Goal: Task Accomplishment & Management: Manage account settings

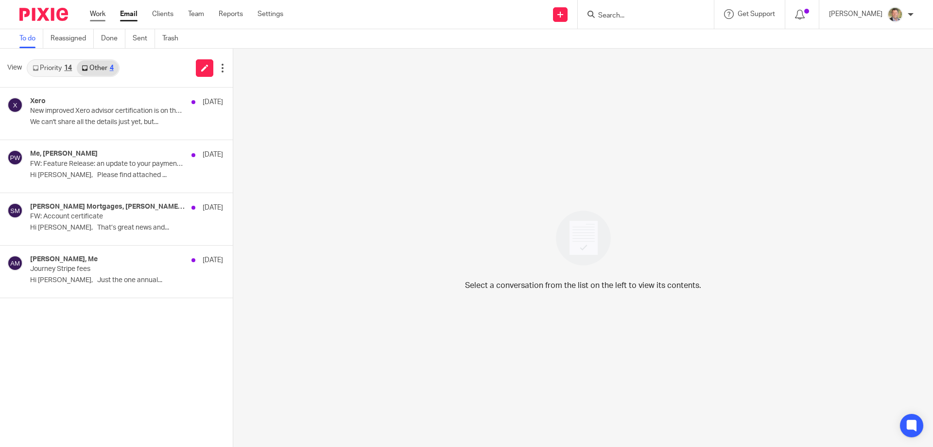
click at [93, 12] on link "Work" at bounding box center [98, 14] width 16 height 10
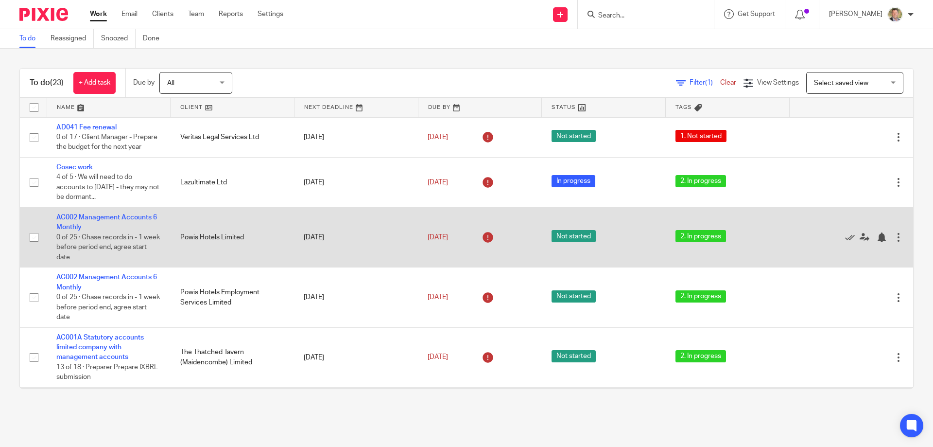
scroll to position [49, 0]
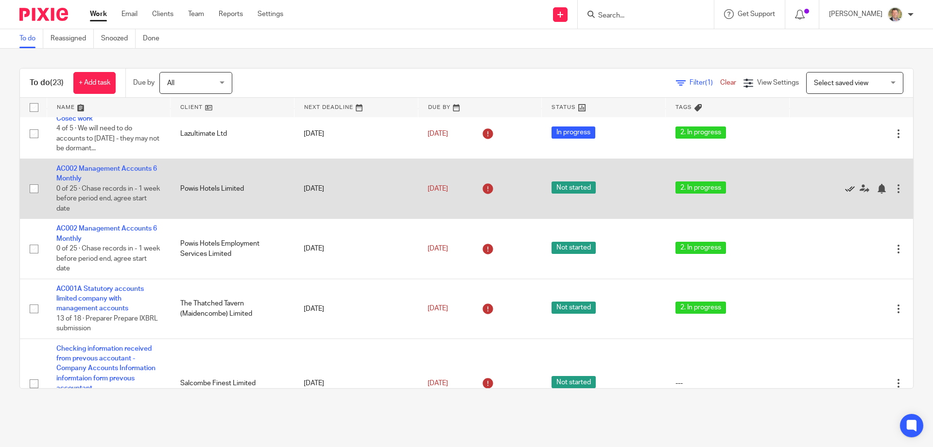
click at [845, 193] on icon at bounding box center [850, 189] width 10 height 10
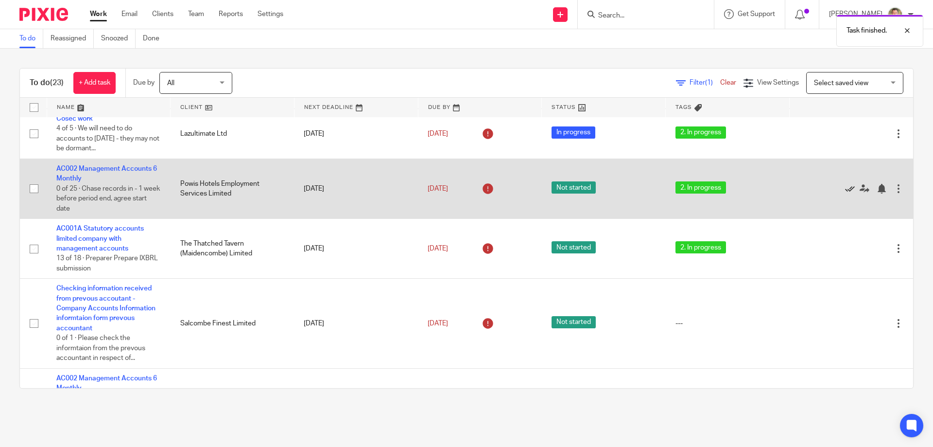
click at [845, 193] on icon at bounding box center [850, 189] width 10 height 10
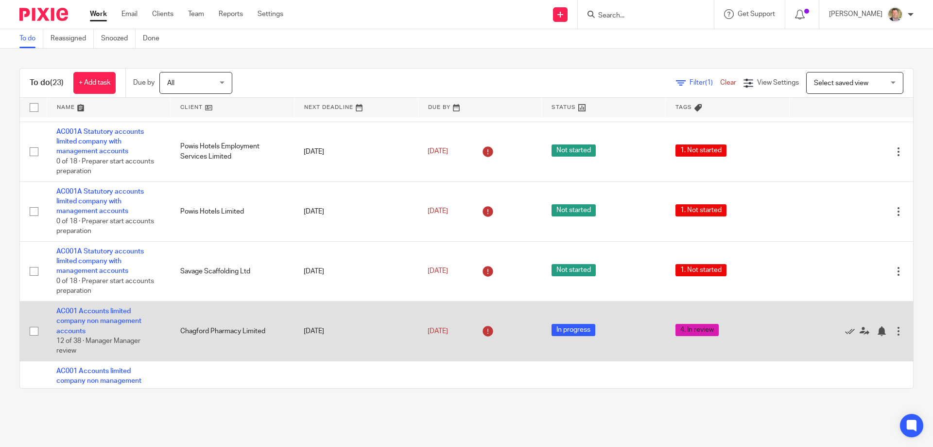
scroll to position [583, 0]
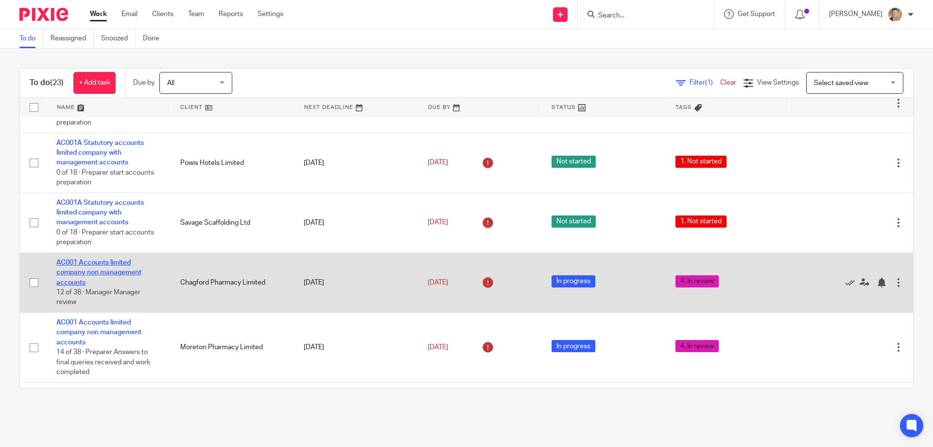
click at [95, 272] on link "AC001 Accounts limited company non management accounts" at bounding box center [98, 272] width 85 height 27
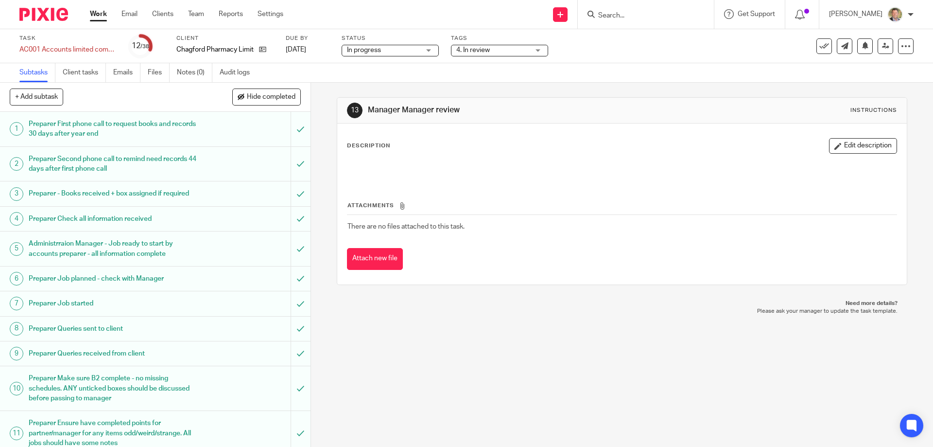
scroll to position [194, 0]
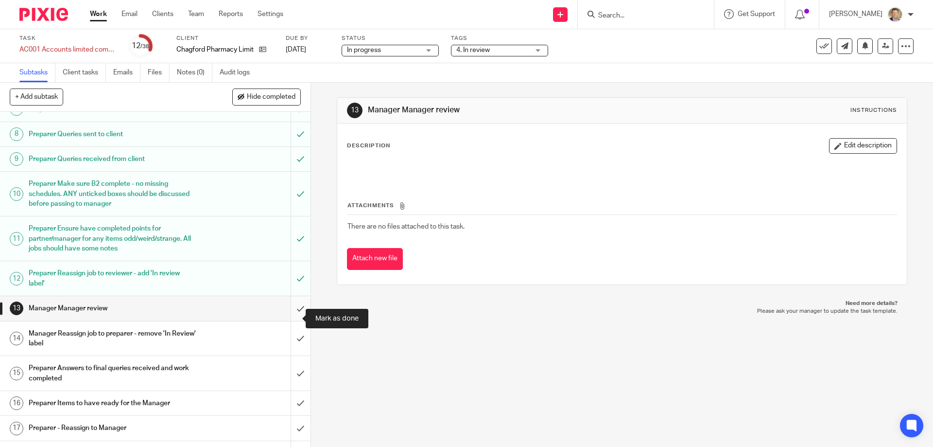
click at [291, 317] on input "submit" at bounding box center [155, 308] width 310 height 24
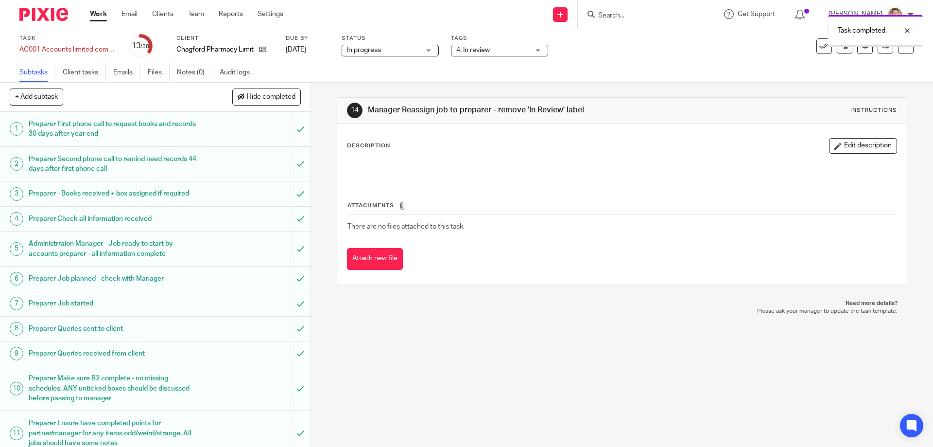
scroll to position [292, 0]
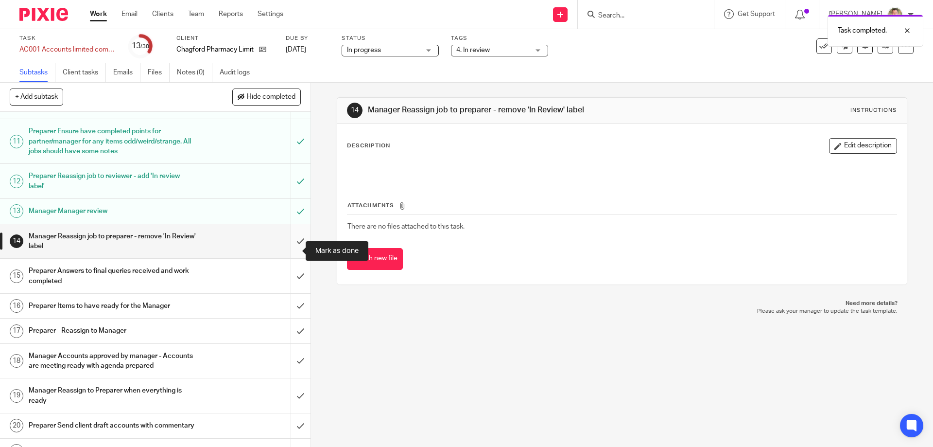
click at [290, 252] on input "submit" at bounding box center [155, 241] width 310 height 34
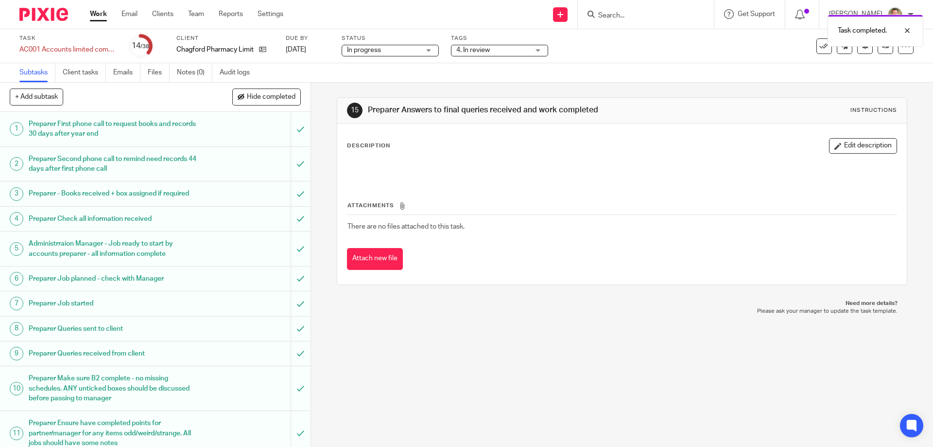
click at [485, 53] on span "4. In review" at bounding box center [473, 50] width 34 height 7
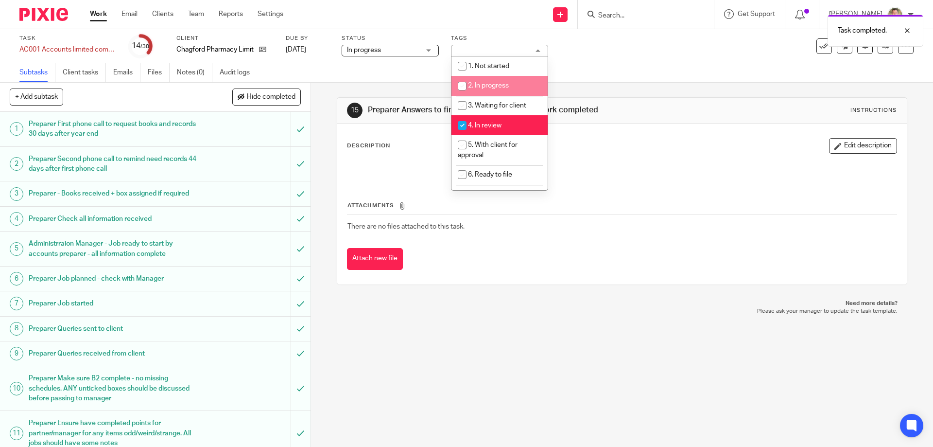
click at [474, 84] on span "2. In progress" at bounding box center [488, 85] width 41 height 7
checkbox input "true"
click at [480, 125] on span "4. In review" at bounding box center [485, 125] width 34 height 7
checkbox input "false"
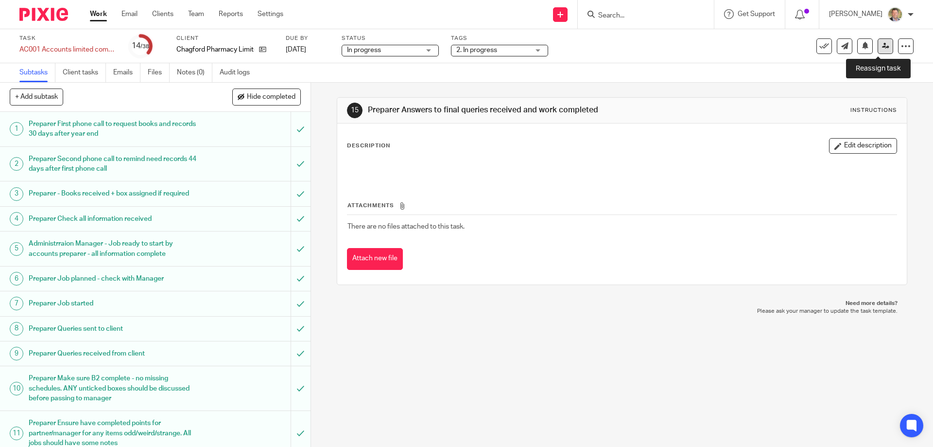
click at [882, 46] on icon at bounding box center [885, 45] width 7 height 7
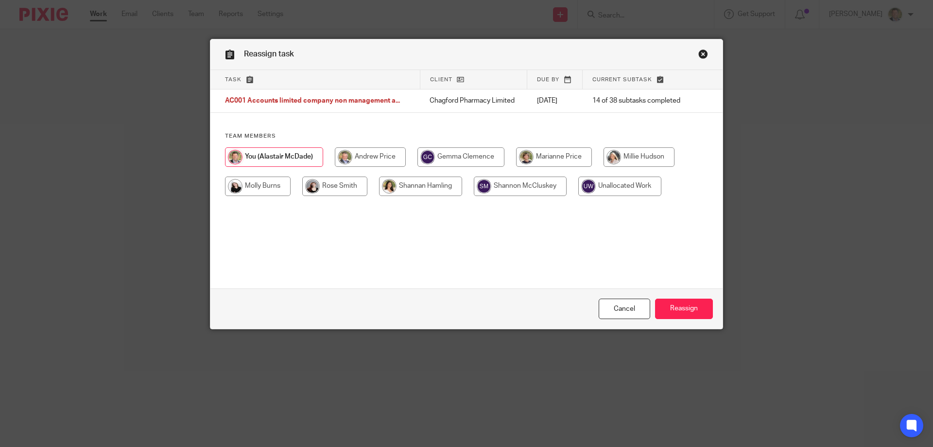
click at [416, 188] on input "radio" at bounding box center [420, 185] width 83 height 19
radio input "true"
click at [689, 307] on input "Reassign" at bounding box center [684, 308] width 58 height 21
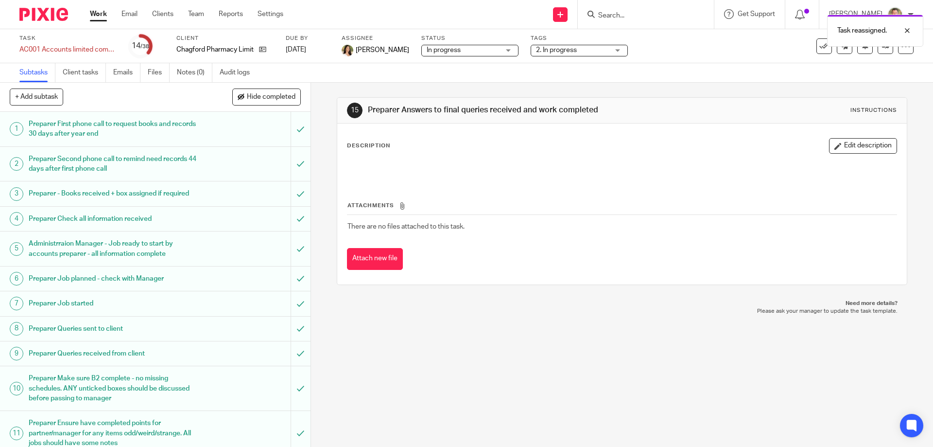
click at [98, 15] on link "Work" at bounding box center [98, 14] width 17 height 10
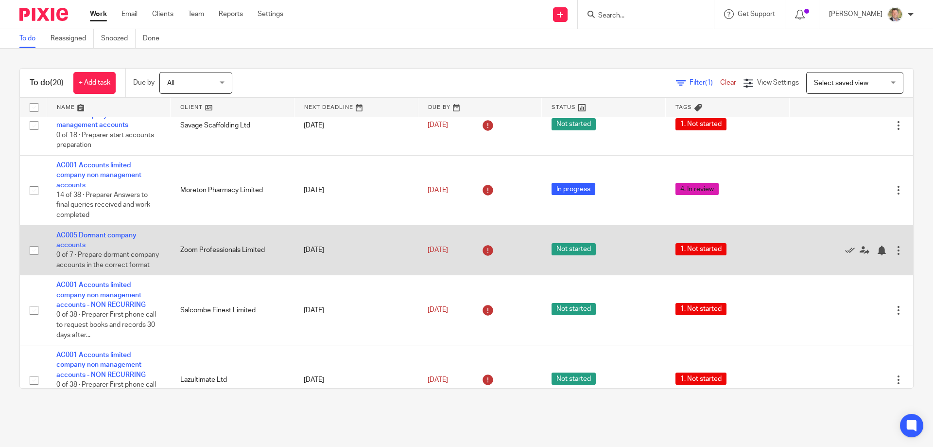
scroll to position [729, 0]
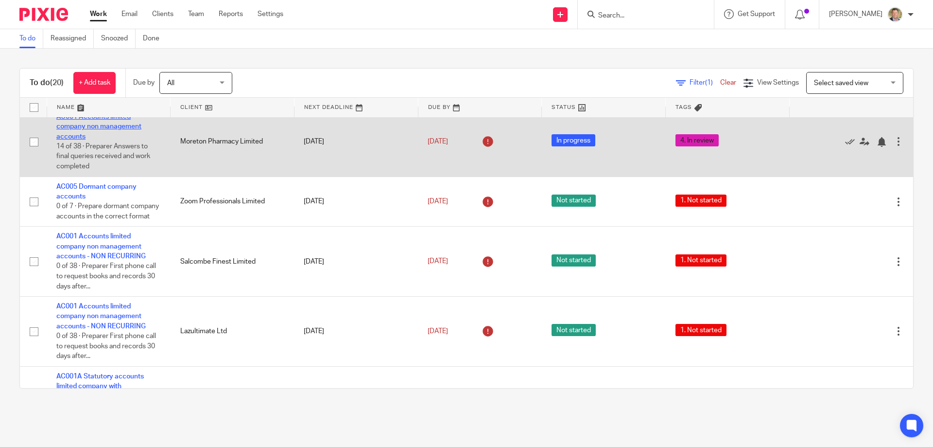
click at [116, 135] on link "AC001 Accounts limited company non management accounts" at bounding box center [98, 126] width 85 height 27
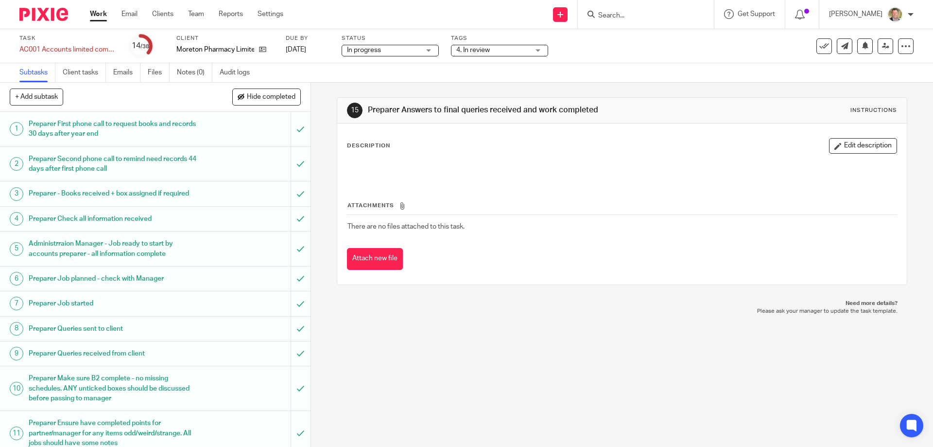
drag, startPoint x: 521, startPoint y: 48, endPoint x: 528, endPoint y: 69, distance: 22.1
click at [521, 48] on span "4. In review" at bounding box center [492, 50] width 73 height 10
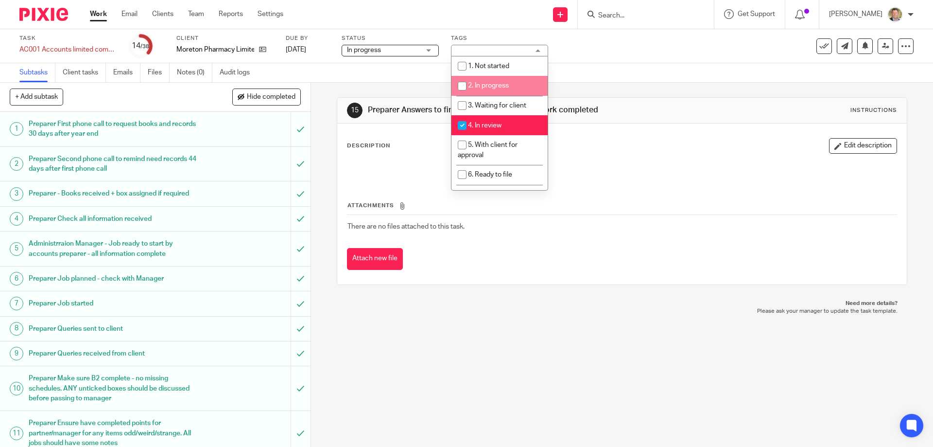
drag, startPoint x: 503, startPoint y: 78, endPoint x: 505, endPoint y: 85, distance: 7.1
click at [503, 80] on li "2. In progress" at bounding box center [499, 86] width 96 height 20
checkbox input "true"
drag, startPoint x: 508, startPoint y: 116, endPoint x: 524, endPoint y: 155, distance: 42.3
click at [509, 120] on li "4. In review" at bounding box center [499, 125] width 96 height 20
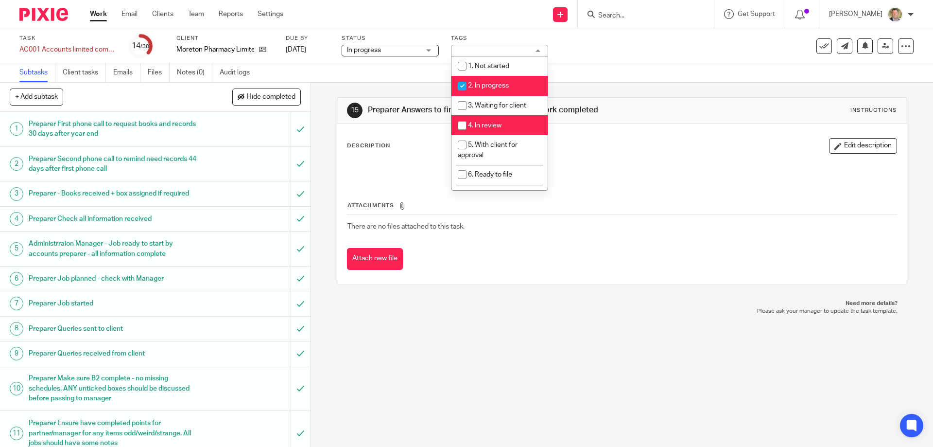
checkbox input "false"
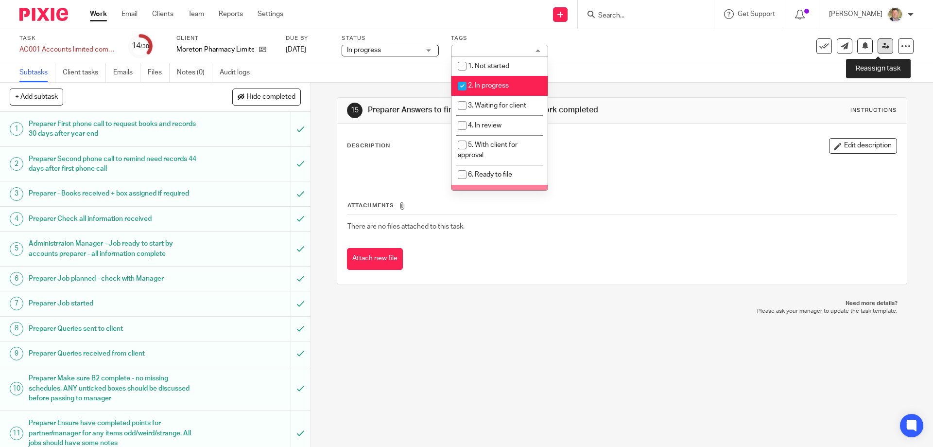
click at [878, 50] on link at bounding box center [886, 46] width 16 height 16
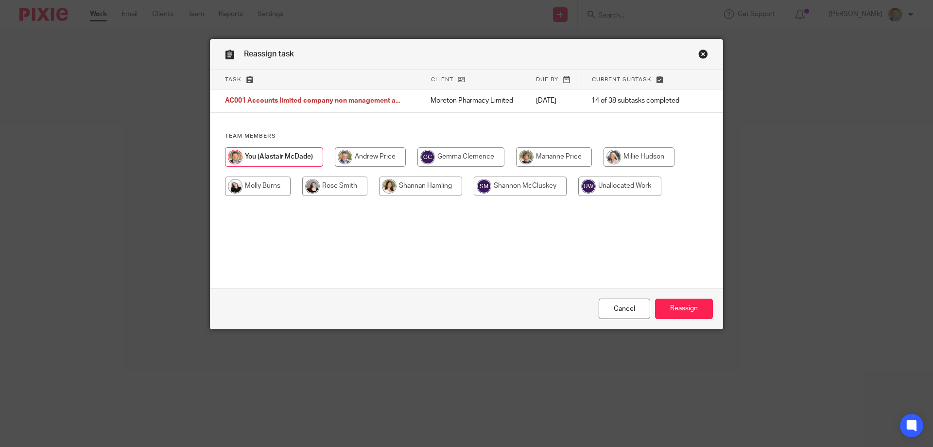
click at [441, 186] on input "radio" at bounding box center [420, 185] width 83 height 19
radio input "true"
click at [688, 309] on input "Reassign" at bounding box center [684, 308] width 58 height 21
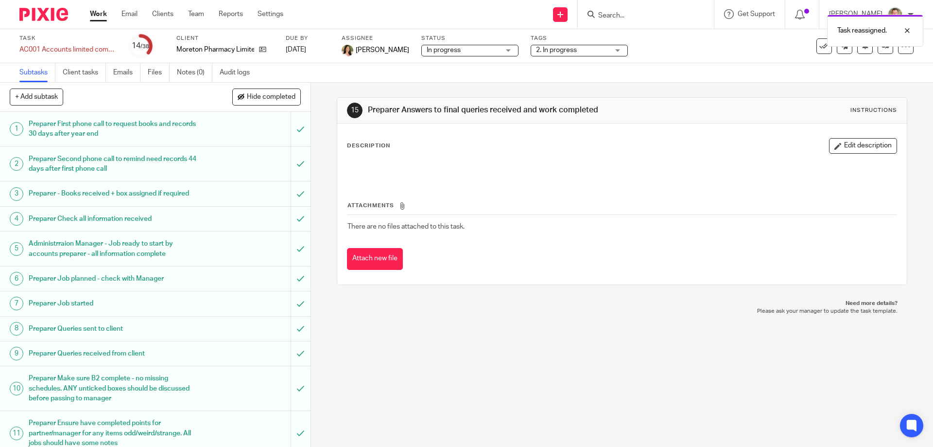
click at [97, 12] on link "Work" at bounding box center [98, 14] width 17 height 10
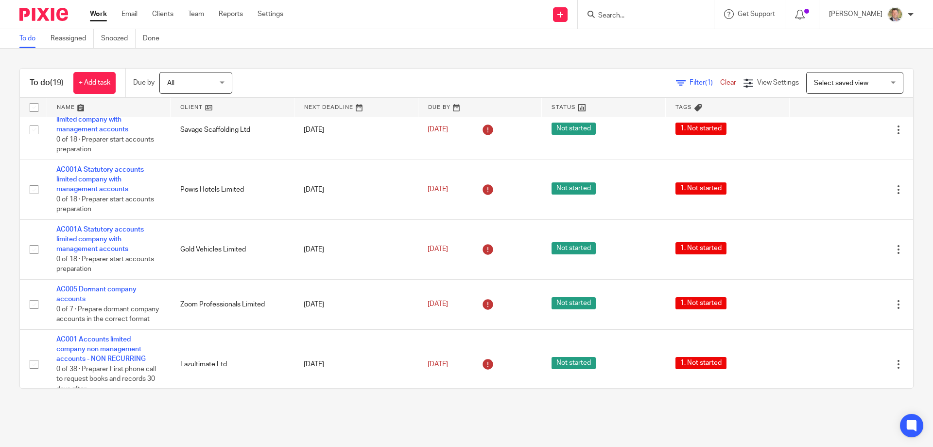
scroll to position [216, 0]
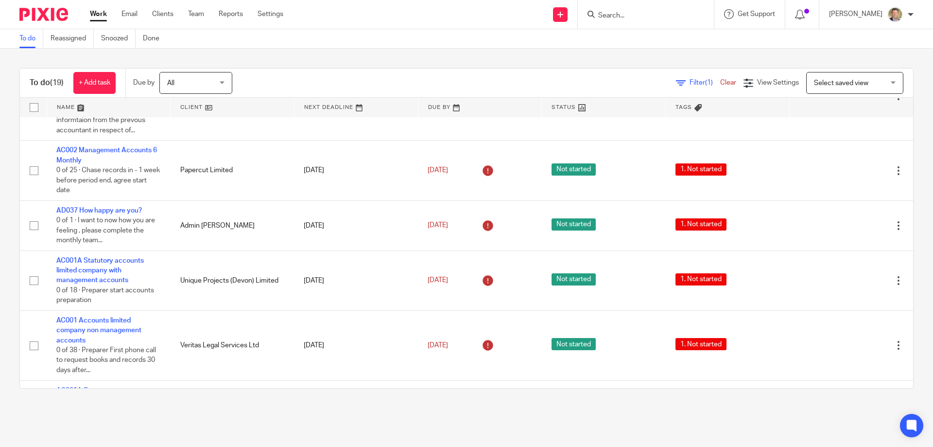
click at [602, 12] on input "Search" at bounding box center [640, 16] width 87 height 9
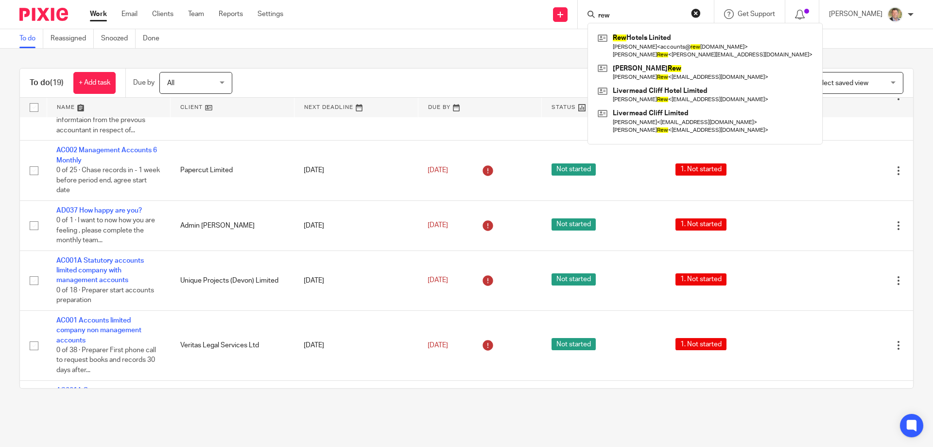
type input "rew"
click at [642, 50] on link at bounding box center [705, 46] width 220 height 30
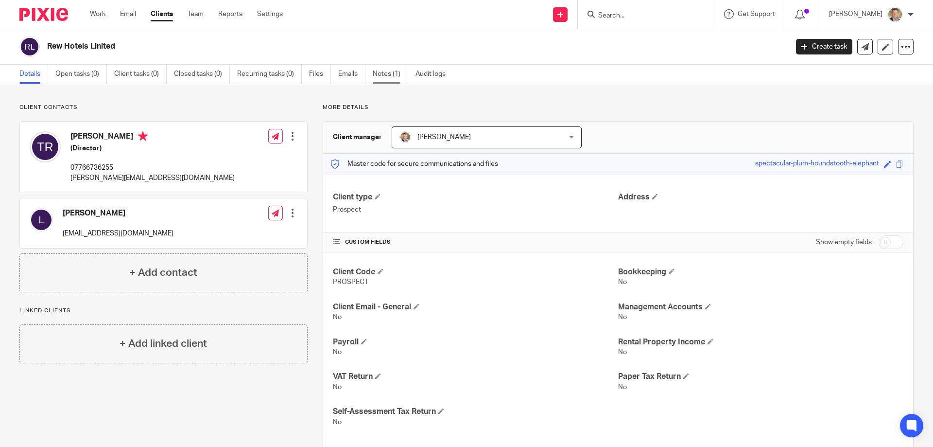
click at [385, 73] on link "Notes (1)" at bounding box center [390, 74] width 35 height 19
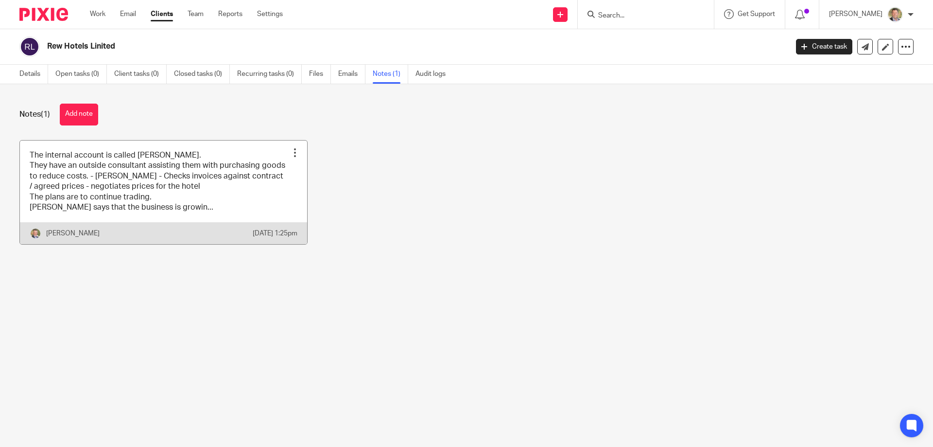
click at [111, 202] on link at bounding box center [163, 192] width 287 height 104
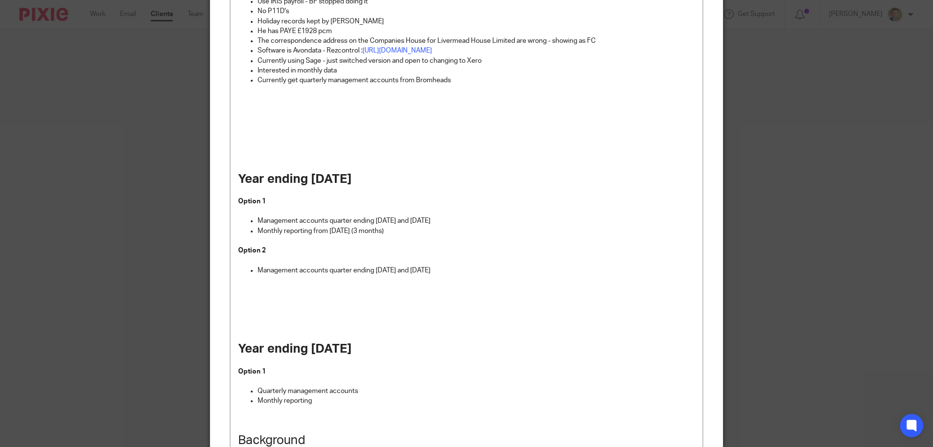
scroll to position [243, 0]
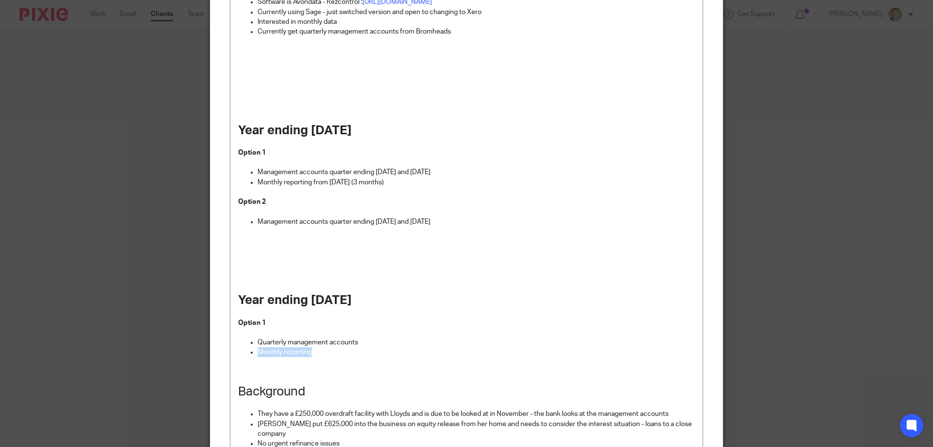
click at [512, 348] on ul "Quarterly management accounts Monthly reporting" at bounding box center [466, 347] width 457 height 20
click at [576, 363] on p at bounding box center [466, 367] width 457 height 20
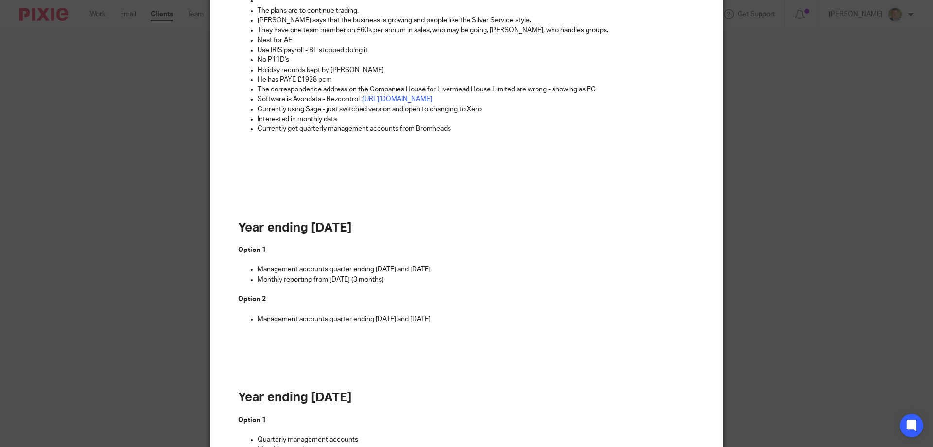
scroll to position [49, 0]
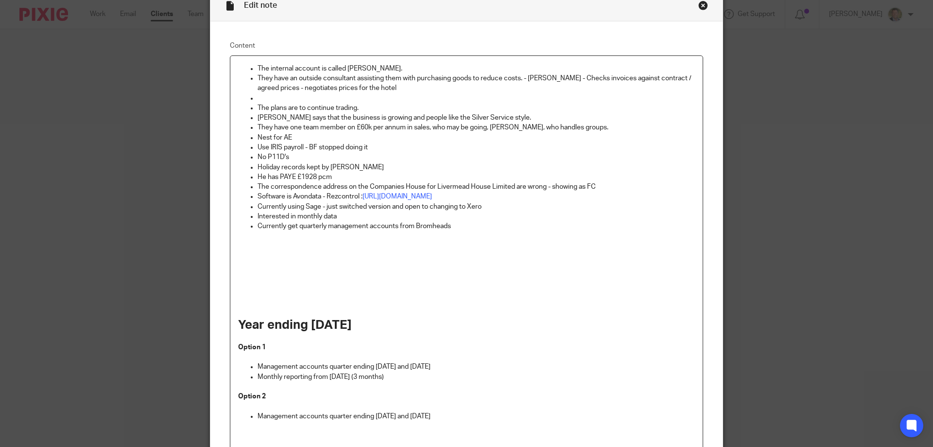
drag, startPoint x: 328, startPoint y: 259, endPoint x: 332, endPoint y: 266, distance: 7.6
click at [328, 259] on p at bounding box center [466, 265] width 457 height 49
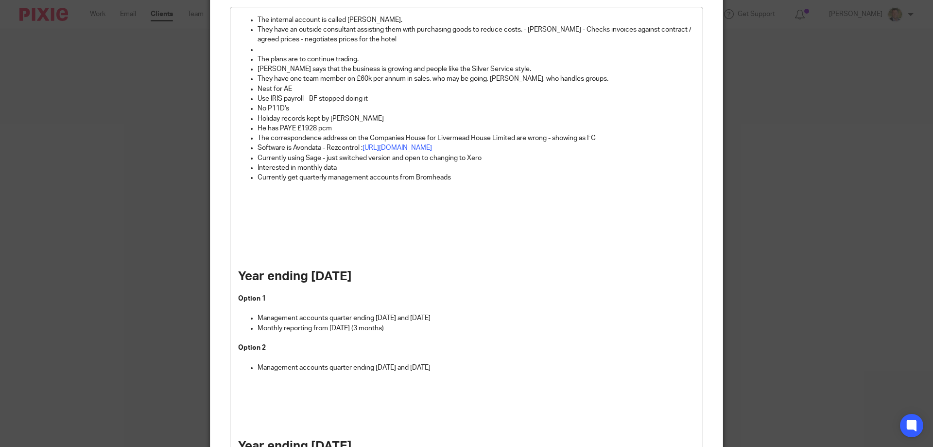
scroll to position [0, 0]
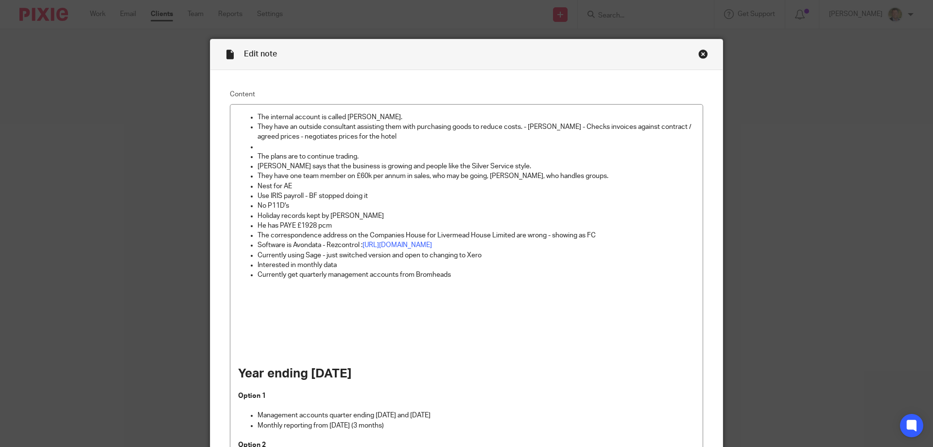
click at [701, 53] on div "Close this dialog window" at bounding box center [703, 54] width 10 height 10
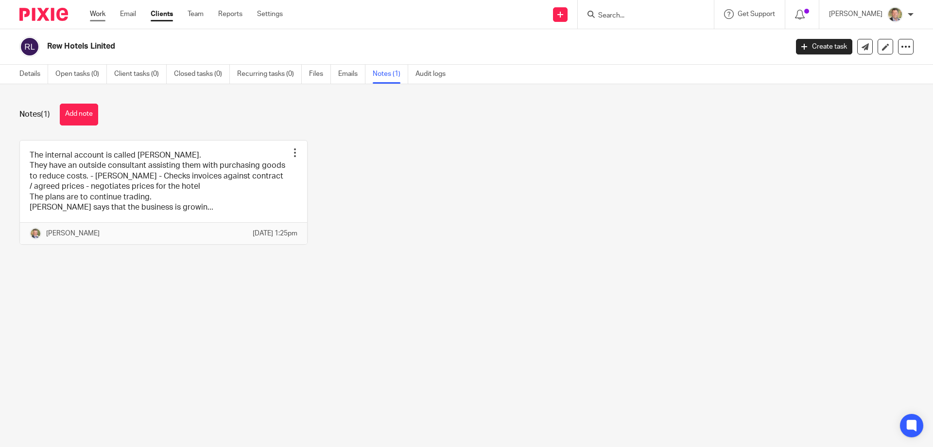
click at [102, 14] on link "Work" at bounding box center [98, 14] width 16 height 10
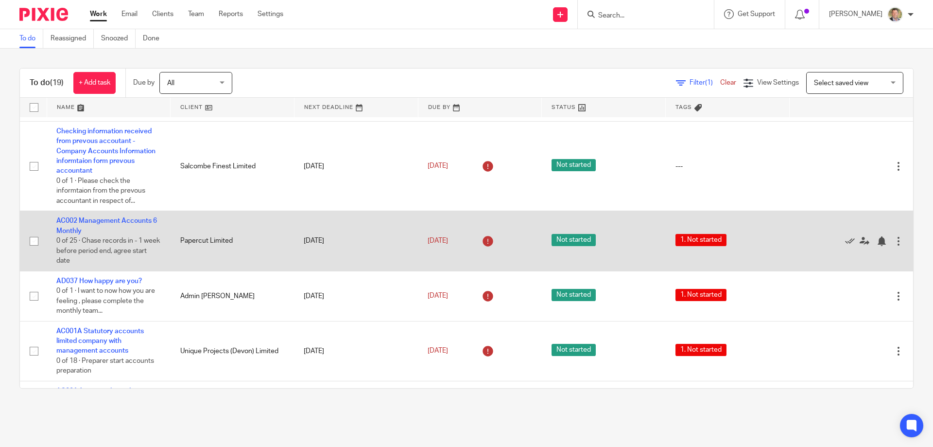
scroll to position [194, 0]
